Goal: Check status: Check status

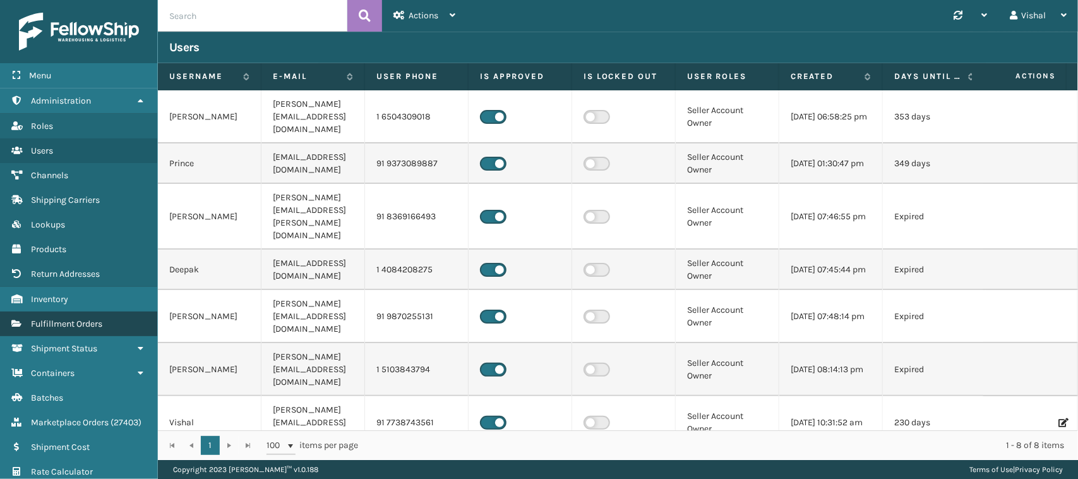
click at [52, 318] on span "Fulfillment Orders" at bounding box center [66, 323] width 71 height 11
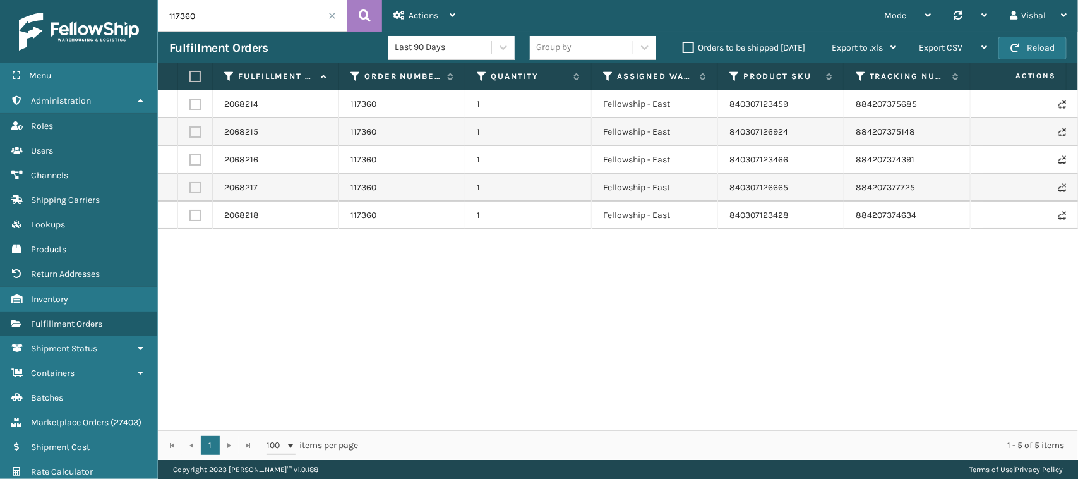
click at [213, 16] on input "117360" at bounding box center [252, 16] width 189 height 32
paste input "46"
type input "117346"
